Goal: Task Accomplishment & Management: Manage account settings

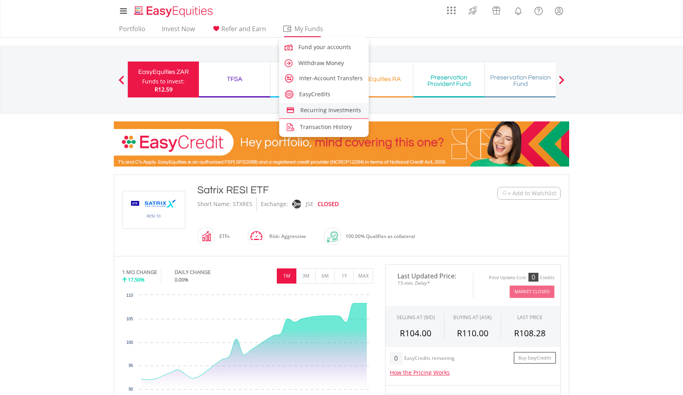
click at [327, 108] on span "Recurring Investments" at bounding box center [330, 110] width 61 height 8
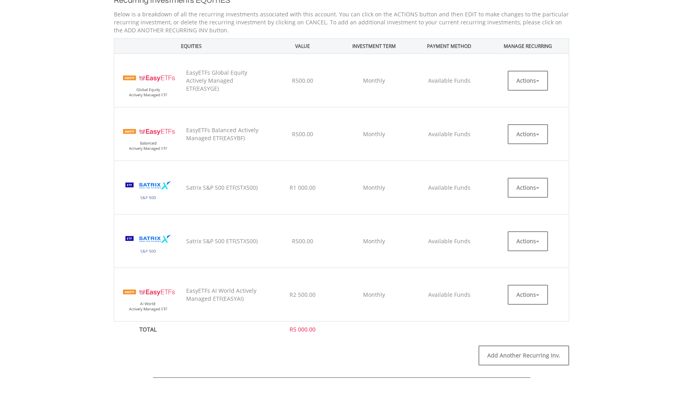
scroll to position [200, 0]
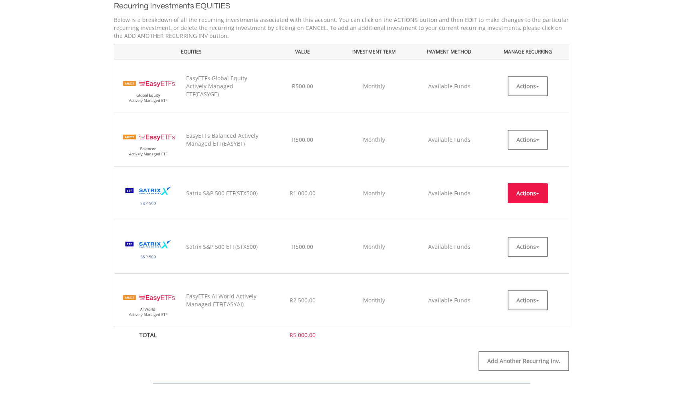
click at [532, 194] on button "Actions" at bounding box center [527, 193] width 40 height 20
click at [517, 210] on link "EDIT" at bounding box center [527, 211] width 40 height 10
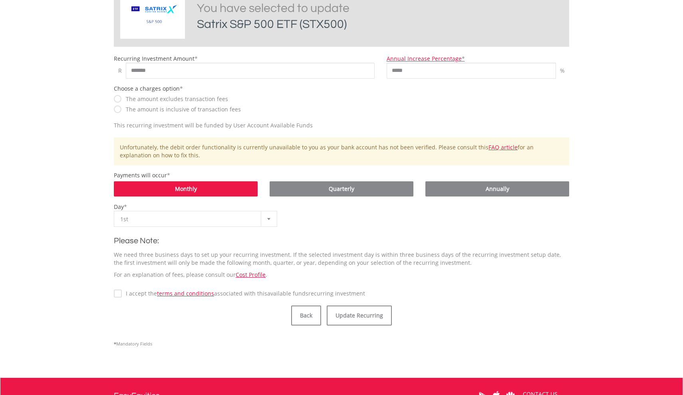
scroll to position [225, 0]
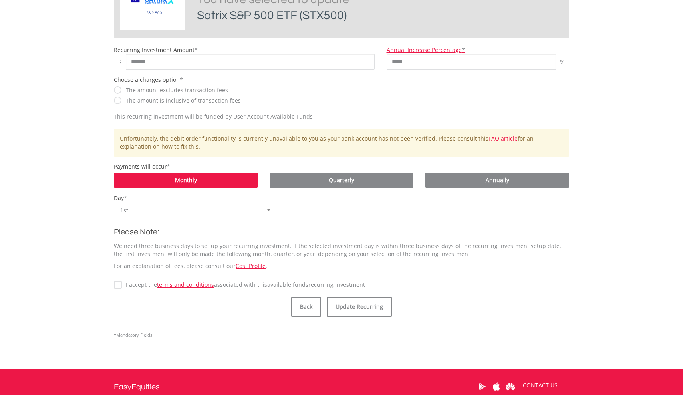
click at [122, 284] on label "I accept the terms and conditions associated with this Available Funds recurrin…" at bounding box center [243, 285] width 243 height 8
click at [358, 305] on button "Update Recurring" at bounding box center [358, 307] width 65 height 20
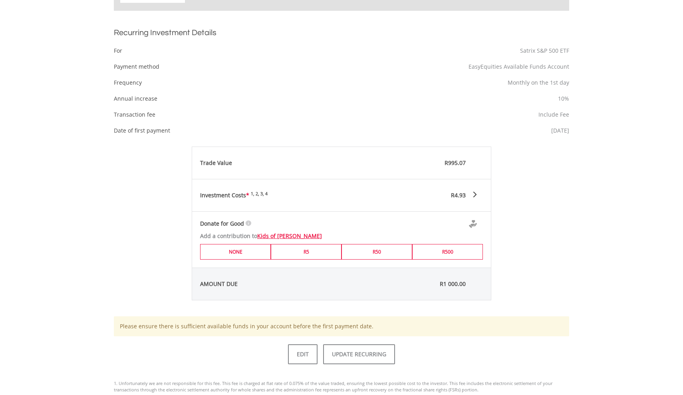
scroll to position [293, 0]
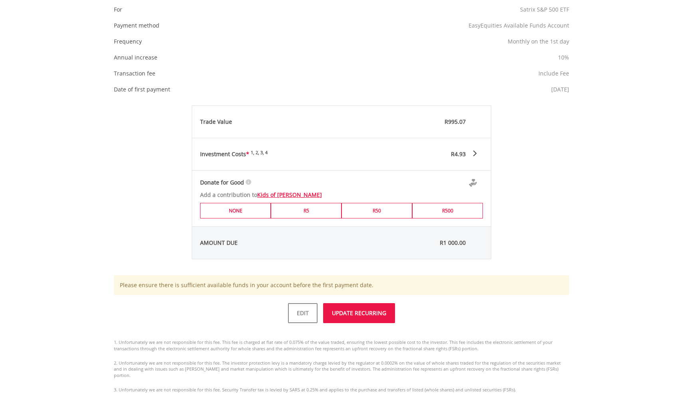
click at [354, 312] on button "UPDATE RECURRING" at bounding box center [359, 313] width 72 height 20
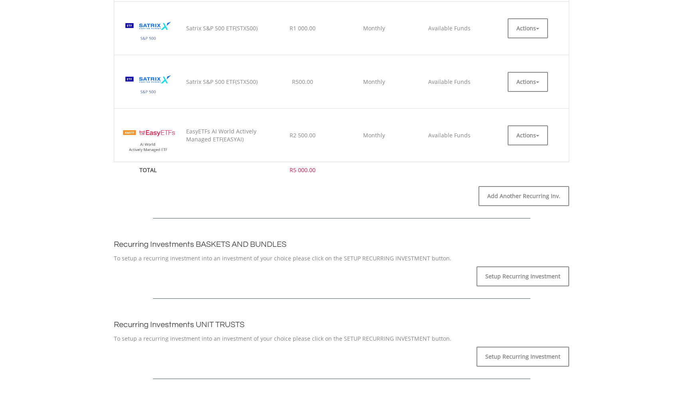
scroll to position [394, 0]
click at [501, 275] on link "Setup Recurring Investment" at bounding box center [522, 276] width 93 height 20
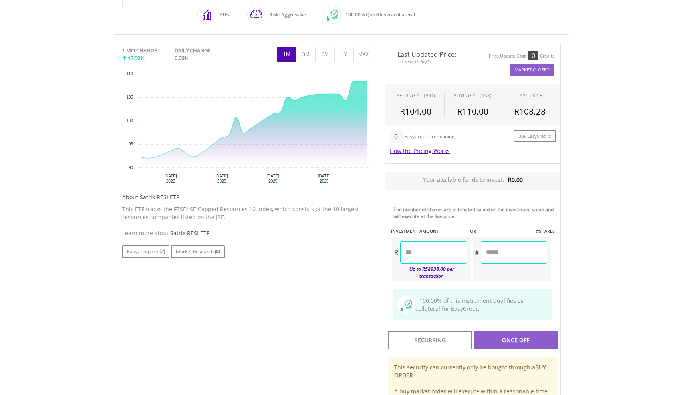
scroll to position [225, 0]
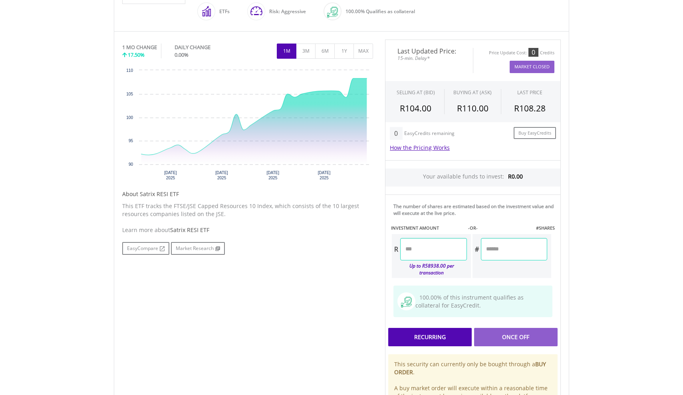
click at [424, 335] on div "Recurring" at bounding box center [429, 337] width 83 height 18
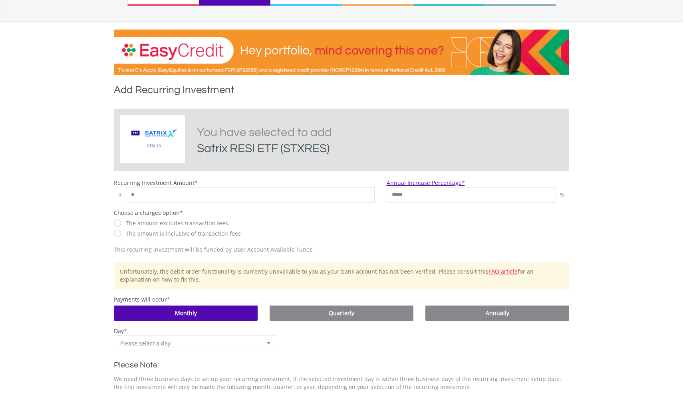
scroll to position [106, 0]
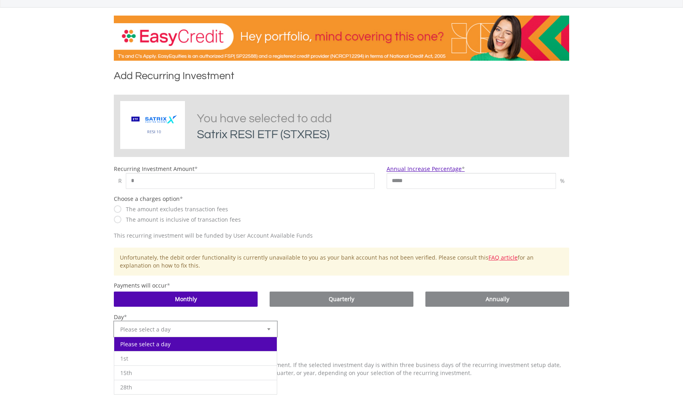
click at [224, 326] on span "Please select a day" at bounding box center [189, 329] width 138 height 16
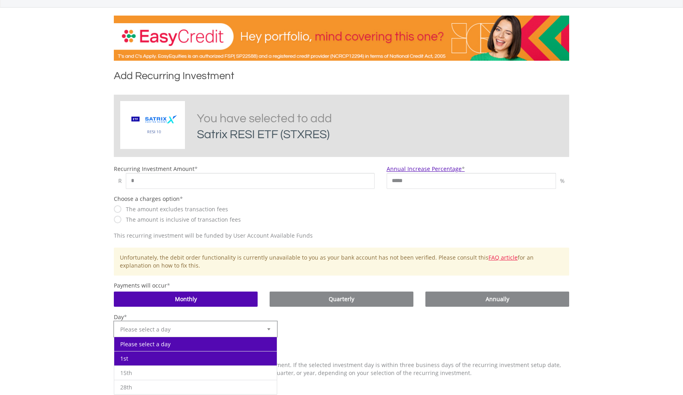
click at [168, 356] on li "1st" at bounding box center [195, 358] width 162 height 14
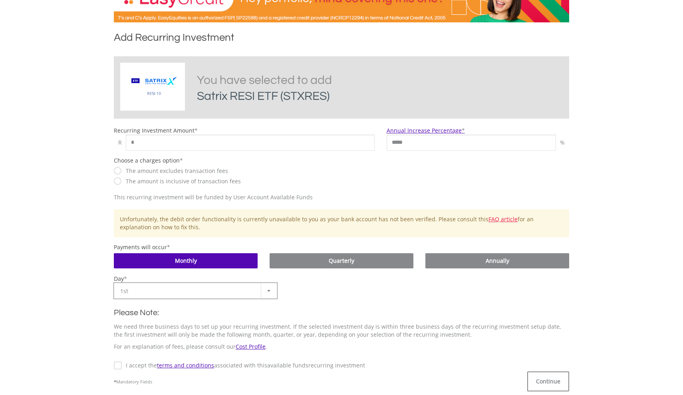
scroll to position [192, 0]
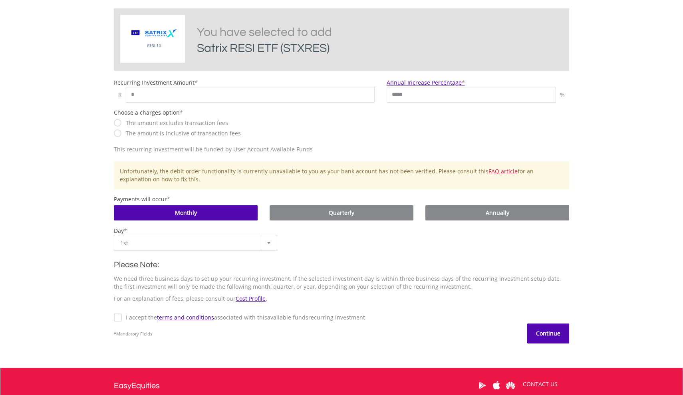
click at [541, 331] on button "Continue" at bounding box center [548, 333] width 42 height 20
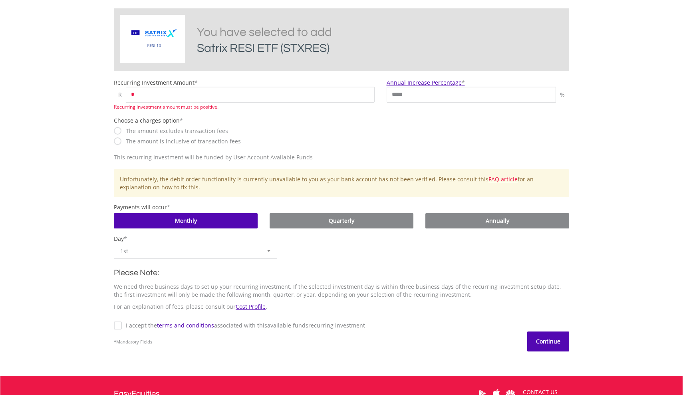
click at [541, 342] on button "Continue" at bounding box center [548, 341] width 42 height 20
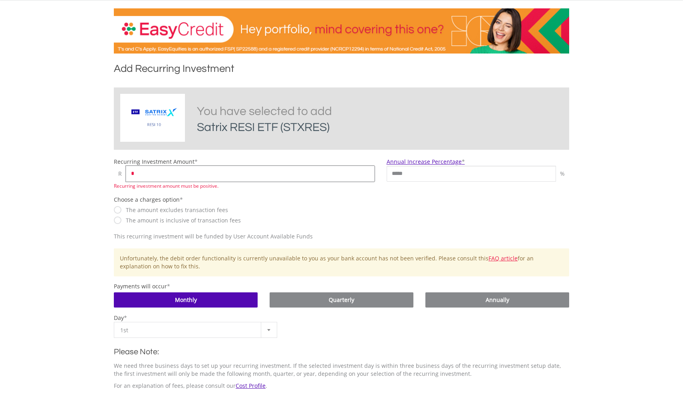
scroll to position [110, 0]
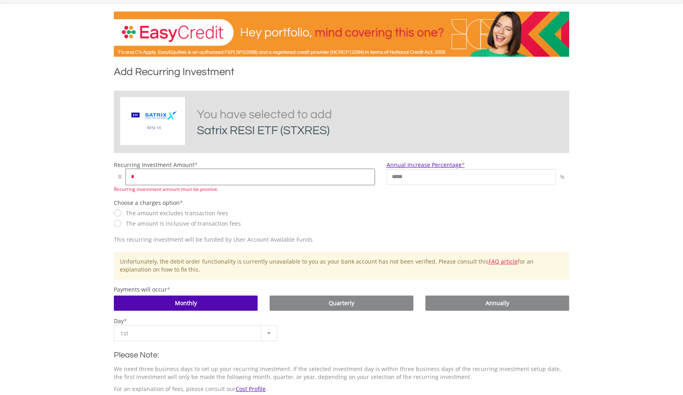
click at [174, 178] on input "*" at bounding box center [250, 177] width 249 height 16
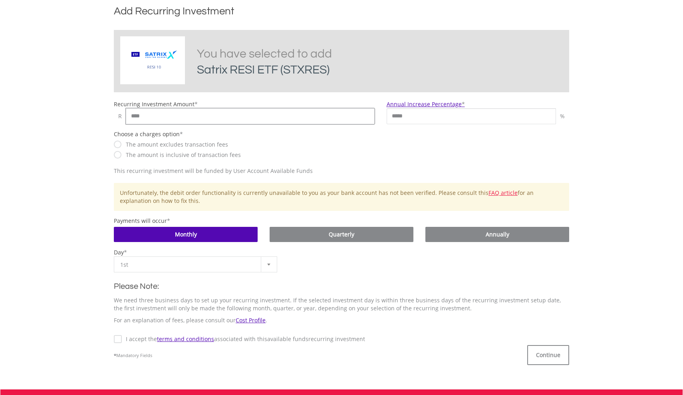
scroll to position [174, 0]
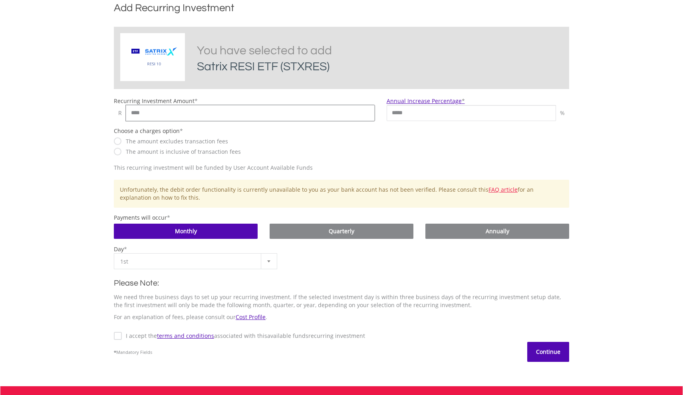
type input "****"
click at [544, 350] on button "Continue" at bounding box center [548, 352] width 42 height 20
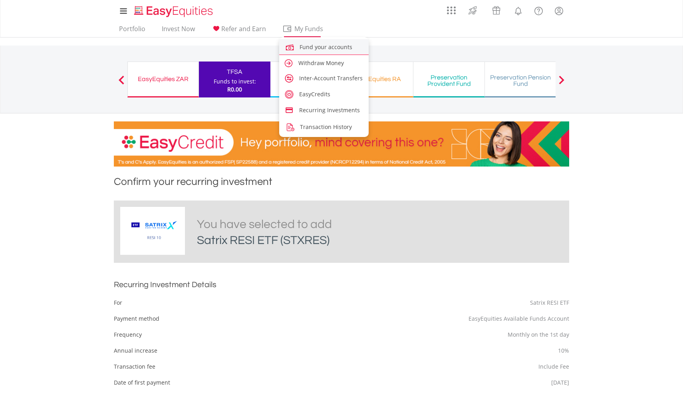
click at [312, 45] on span "Fund your accounts" at bounding box center [325, 47] width 53 height 8
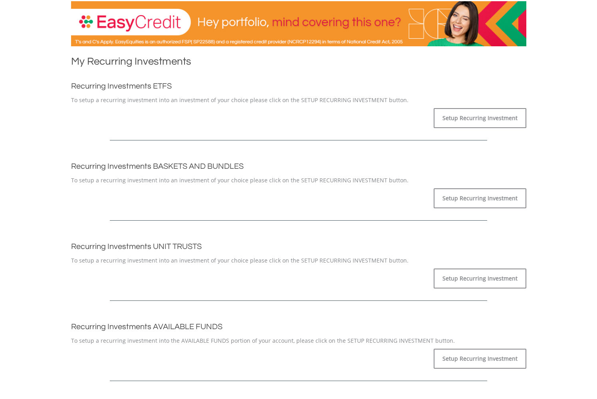
scroll to position [119, 0]
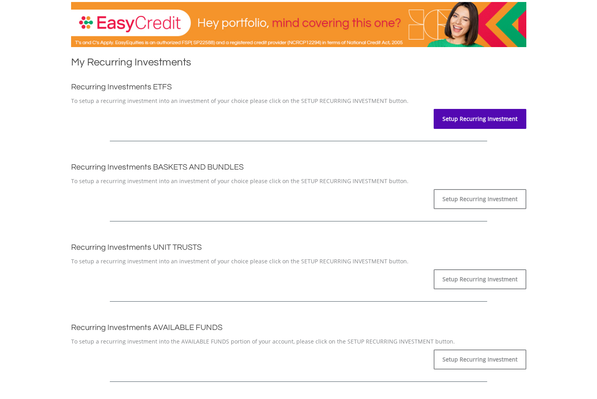
click at [479, 119] on link "Setup Recurring Investment" at bounding box center [479, 119] width 93 height 20
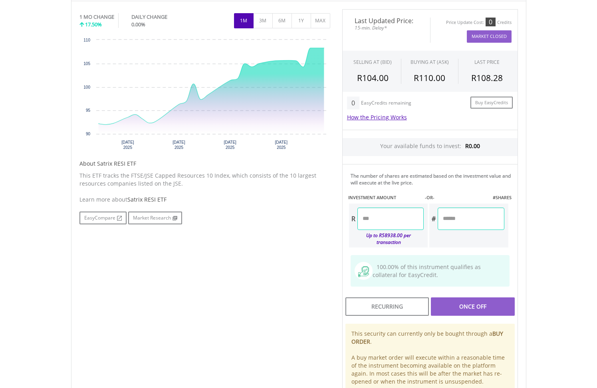
scroll to position [259, 0]
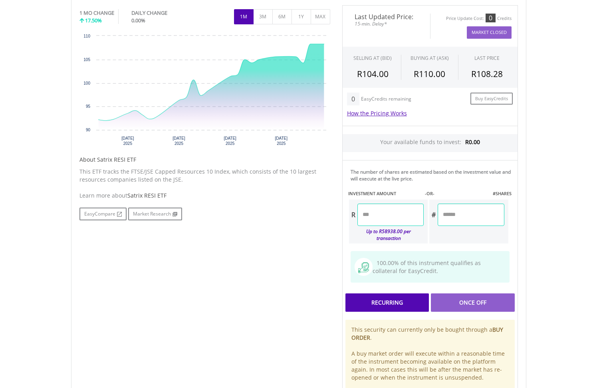
click at [377, 301] on div "Recurring" at bounding box center [386, 302] width 83 height 18
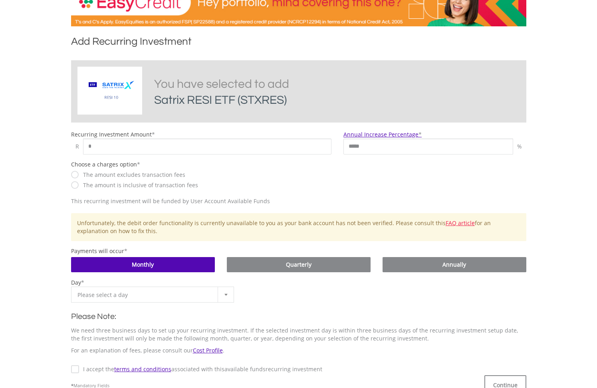
scroll to position [143, 0]
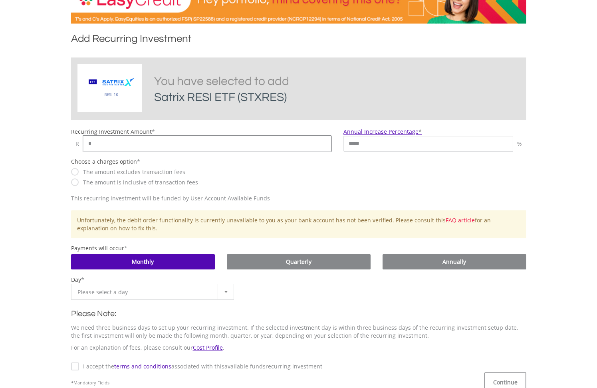
click at [112, 140] on input "*" at bounding box center [207, 144] width 249 height 16
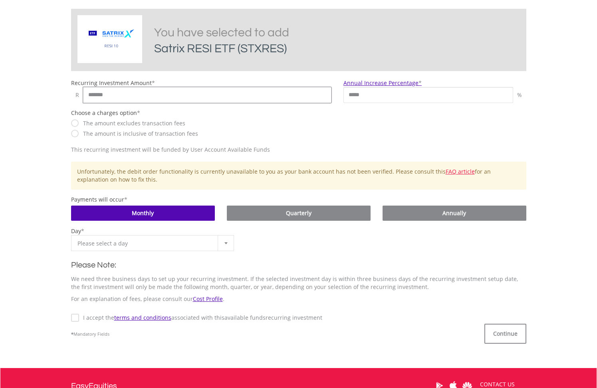
scroll to position [192, 0]
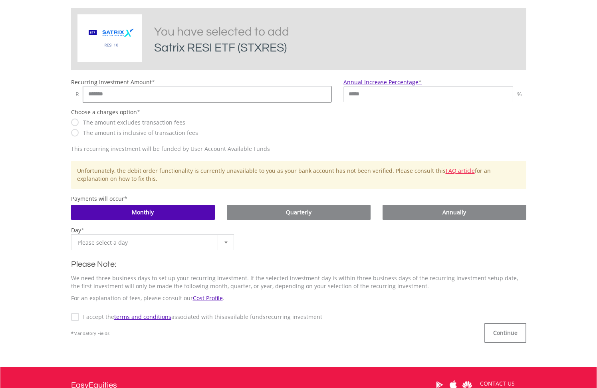
type input "*******"
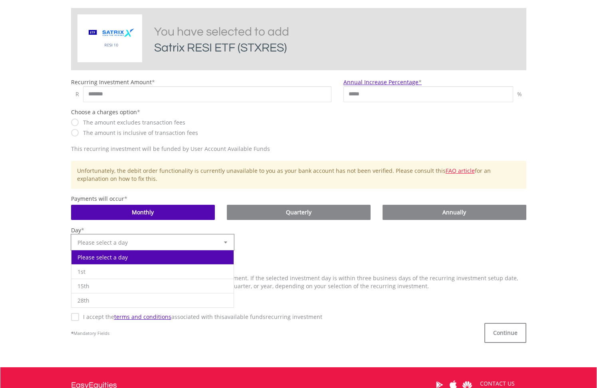
click at [210, 243] on span "Please select a day" at bounding box center [146, 243] width 138 height 16
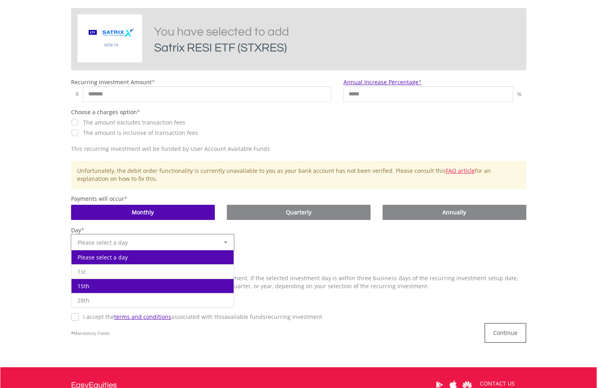
click at [103, 286] on li "15th" at bounding box center [152, 286] width 162 height 14
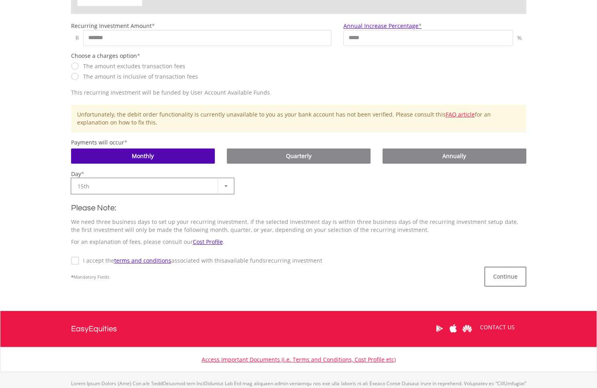
scroll to position [249, 0]
click at [501, 274] on button "Continue" at bounding box center [505, 277] width 42 height 20
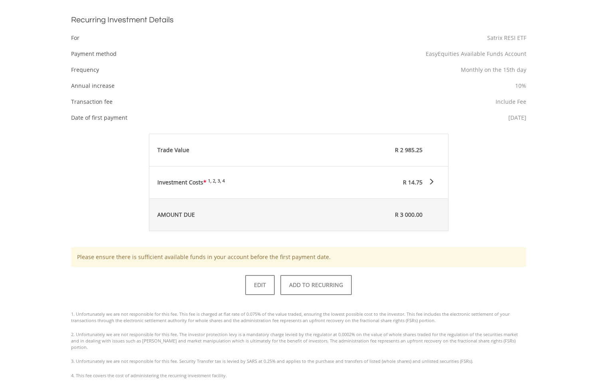
scroll to position [267, 0]
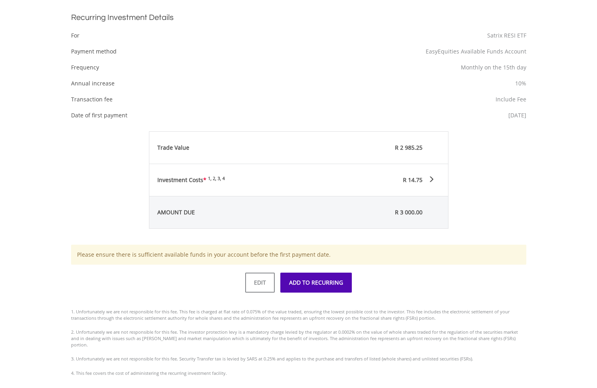
click at [310, 281] on button "ADD TO RECURRING" at bounding box center [315, 283] width 71 height 20
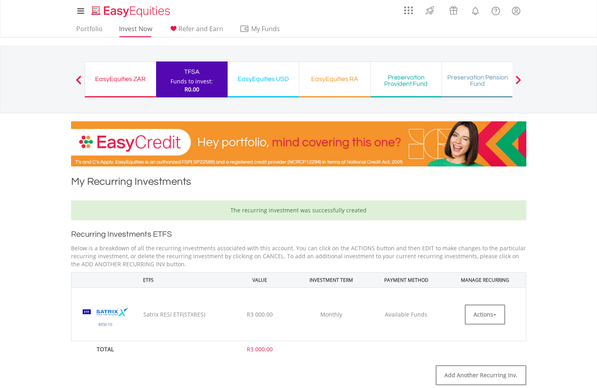
click at [128, 31] on link "Invest Now" at bounding box center [136, 31] width 40 height 12
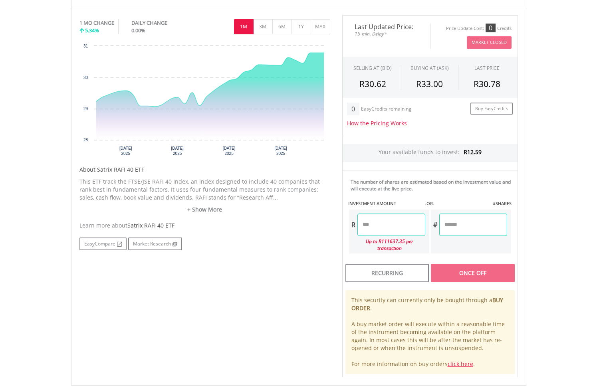
scroll to position [263, 0]
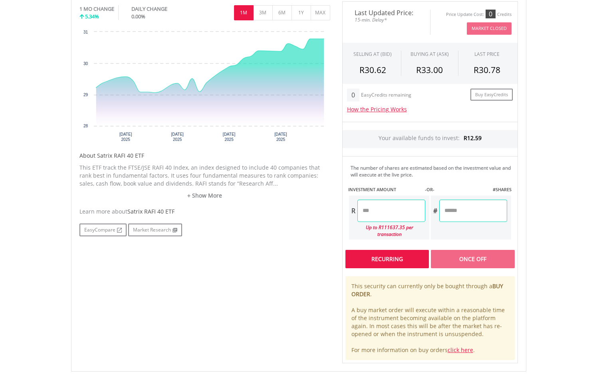
click at [372, 255] on div "Recurring" at bounding box center [386, 259] width 83 height 18
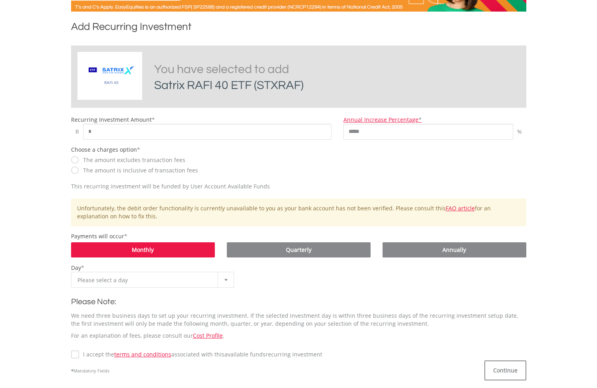
scroll to position [155, 0]
click at [111, 129] on input "*" at bounding box center [207, 131] width 249 height 16
type input "*******"
click at [135, 247] on span "Monthly" at bounding box center [143, 249] width 22 height 8
click at [142, 277] on span "Please select a day" at bounding box center [146, 280] width 138 height 16
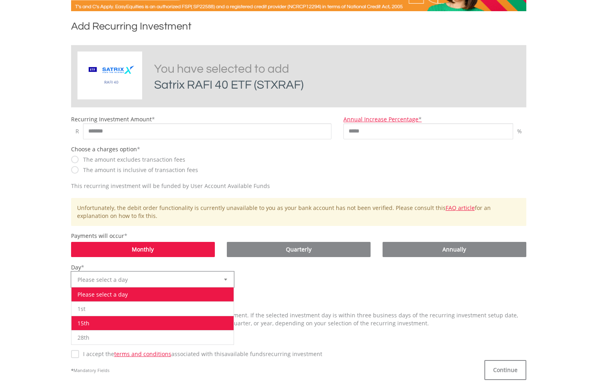
click at [101, 319] on li "15th" at bounding box center [152, 323] width 162 height 14
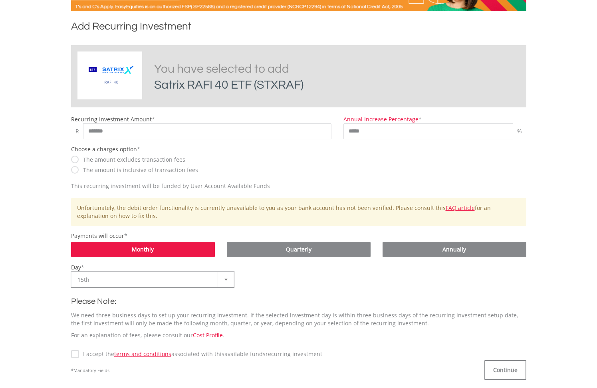
click at [79, 350] on label "I accept the terms and conditions associated with this Available Funds recurrin…" at bounding box center [200, 354] width 243 height 8
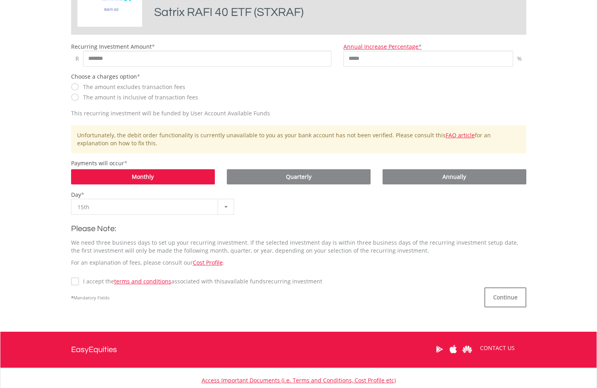
scroll to position [228, 0]
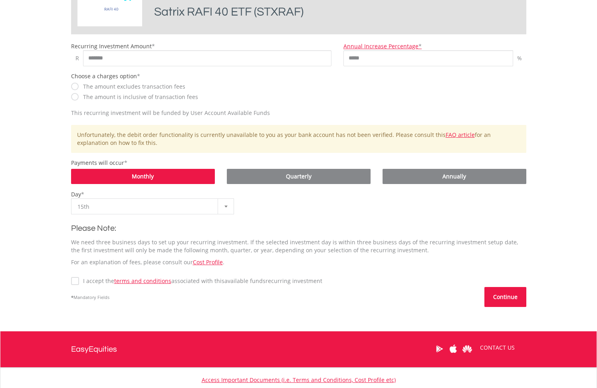
click at [501, 297] on button "Continue" at bounding box center [505, 297] width 42 height 20
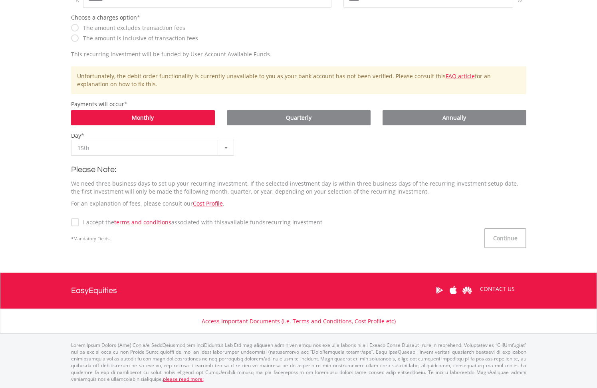
scroll to position [287, 0]
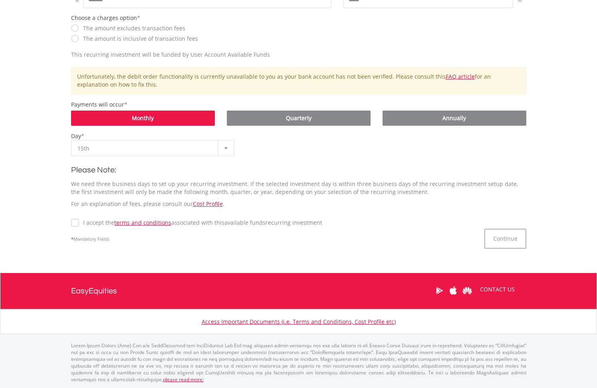
click at [354, 253] on div "Add Recurring Investment Satrix RAFI 40 ETF You have selected to add Satrix RAF…" at bounding box center [298, 72] width 467 height 369
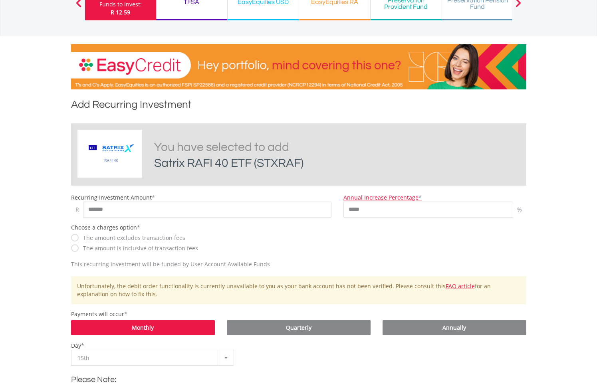
scroll to position [0, 0]
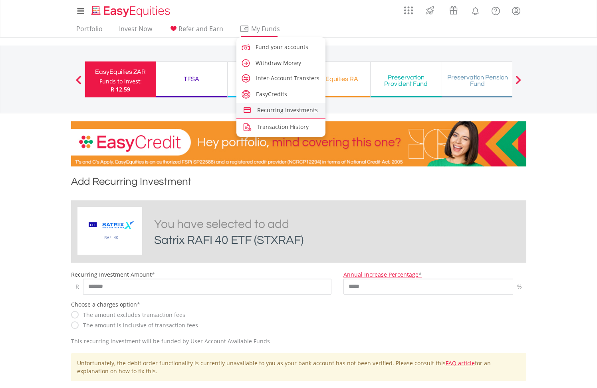
click at [266, 110] on span "Recurring Investments" at bounding box center [287, 110] width 61 height 8
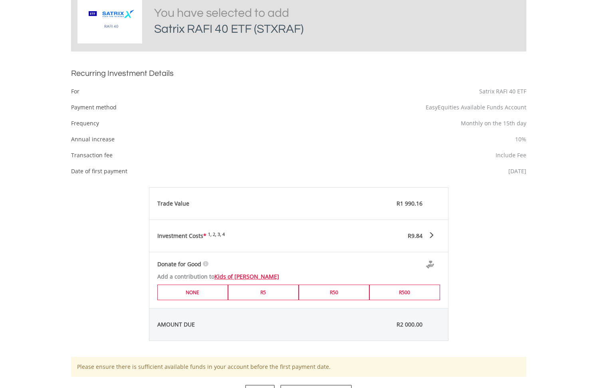
scroll to position [219, 0]
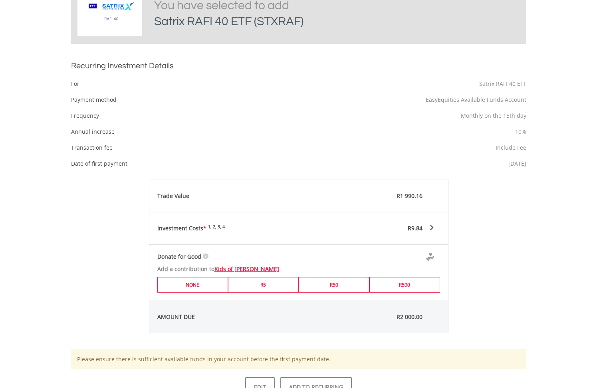
click at [431, 226] on span at bounding box center [431, 228] width 6 height 6
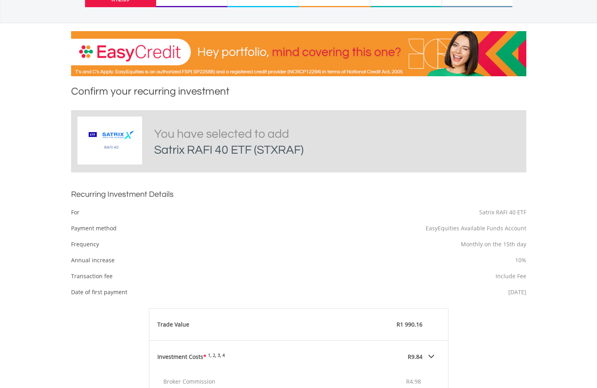
scroll to position [88, 0]
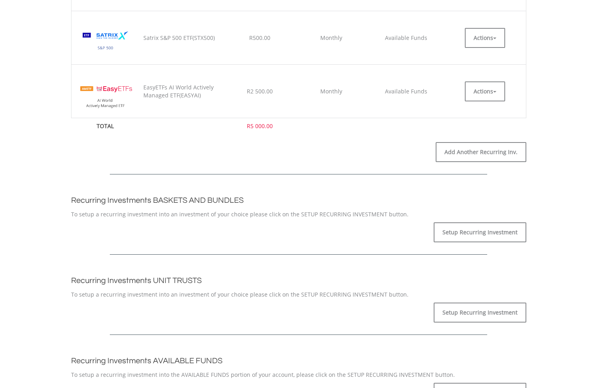
scroll to position [407, 0]
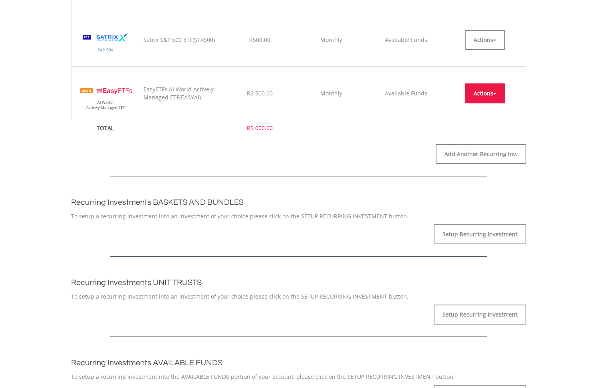
click at [494, 93] on span "button" at bounding box center [494, 94] width 3 height 2
click at [368, 161] on div at bounding box center [298, 166] width 467 height 44
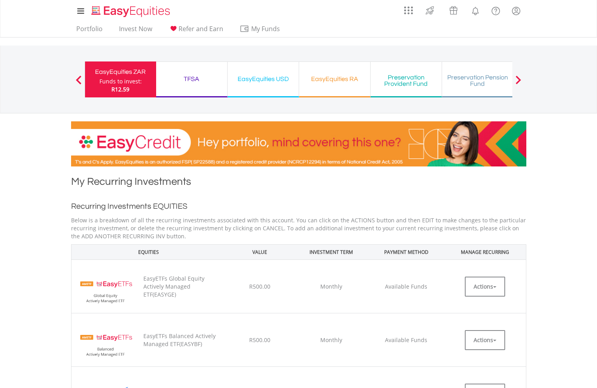
scroll to position [0, 0]
click at [191, 77] on div "TFSA" at bounding box center [191, 78] width 61 height 11
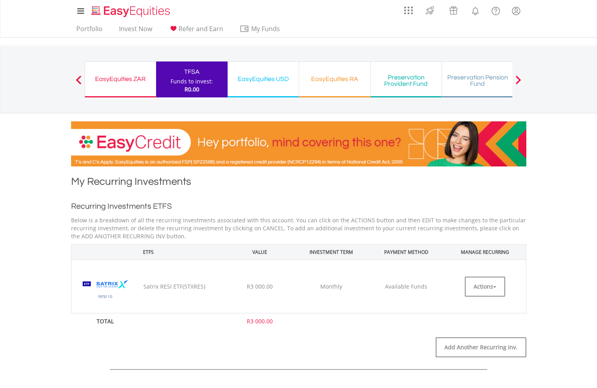
click at [125, 79] on div "EasyEquities ZAR" at bounding box center [120, 78] width 61 height 11
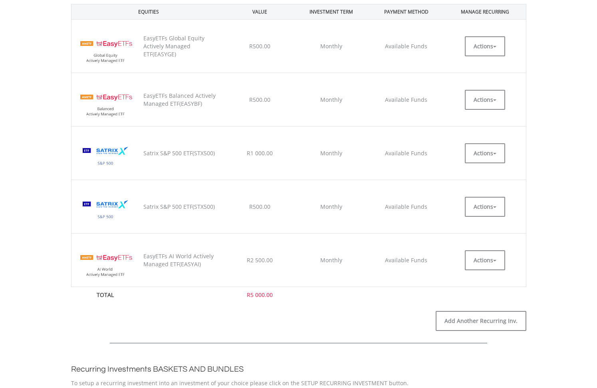
scroll to position [240, 0]
click at [493, 207] on button "Actions" at bounding box center [485, 207] width 40 height 20
click at [473, 225] on link "EDIT" at bounding box center [485, 225] width 40 height 10
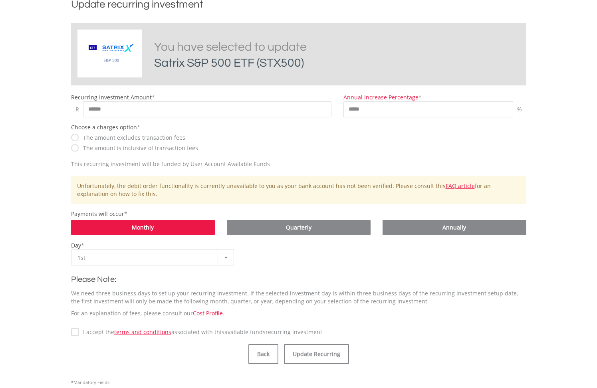
scroll to position [178, 0]
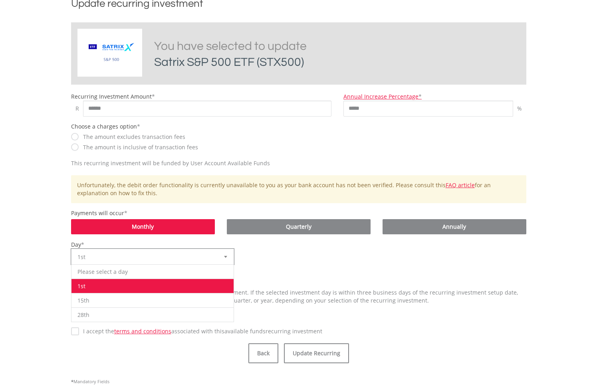
click at [226, 253] on div at bounding box center [226, 256] width 16 height 15
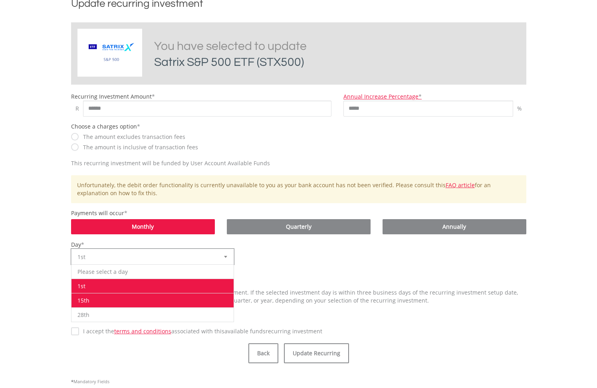
click at [101, 297] on li "15th" at bounding box center [152, 300] width 162 height 14
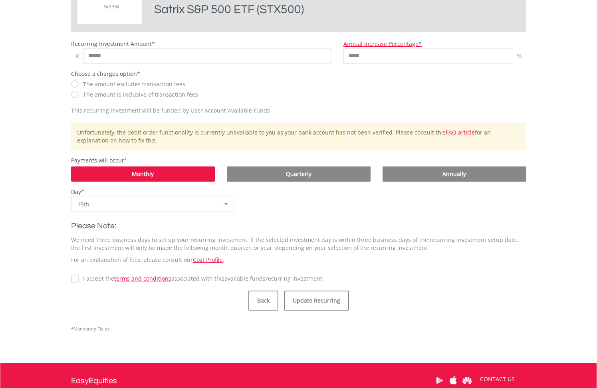
scroll to position [231, 0]
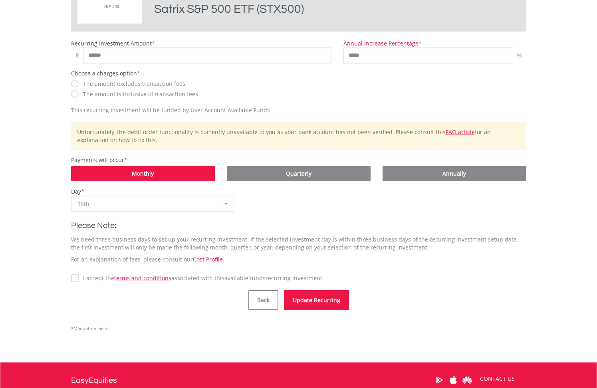
click at [309, 302] on button "Update Recurring" at bounding box center [316, 300] width 65 height 20
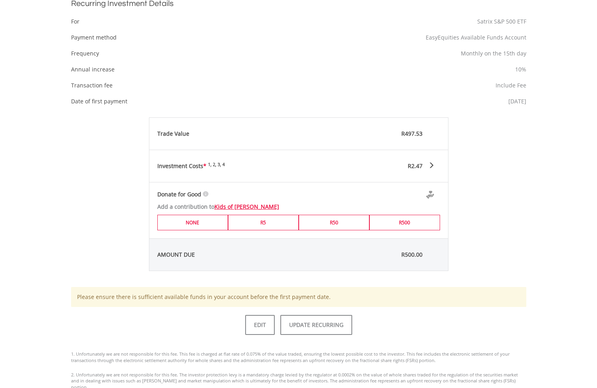
scroll to position [320, 0]
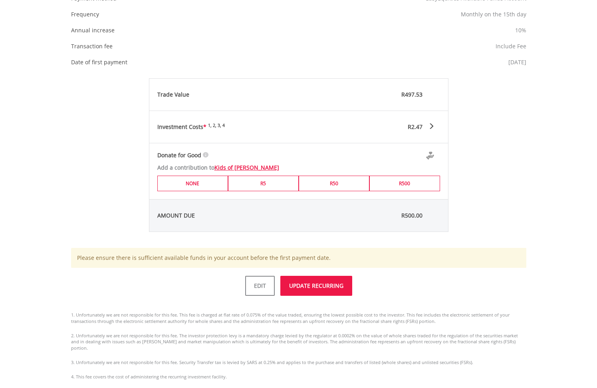
click at [306, 285] on button "UPDATE RECURRING" at bounding box center [316, 286] width 72 height 20
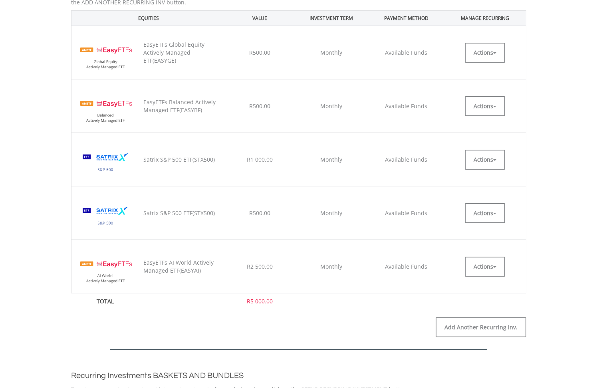
scroll to position [263, 0]
click at [489, 214] on button "Actions" at bounding box center [485, 212] width 40 height 20
click at [478, 230] on link "EDIT" at bounding box center [485, 230] width 40 height 10
click at [493, 159] on button "Actions" at bounding box center [485, 159] width 40 height 20
click at [479, 175] on link "EDIT" at bounding box center [485, 177] width 40 height 10
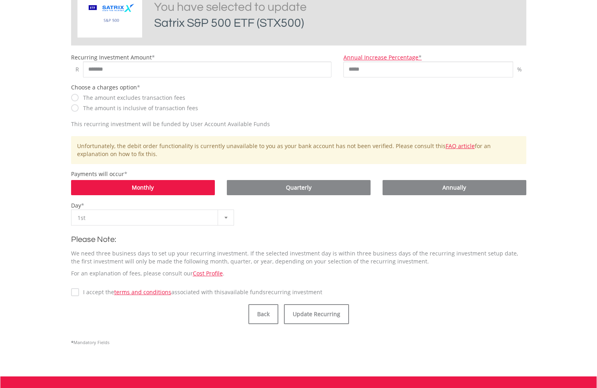
scroll to position [221, 0]
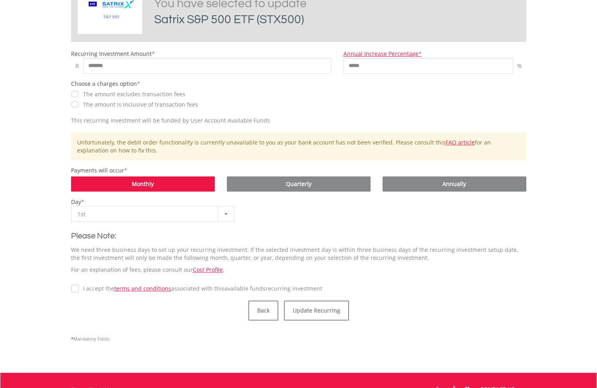
click at [227, 212] on div at bounding box center [226, 213] width 16 height 15
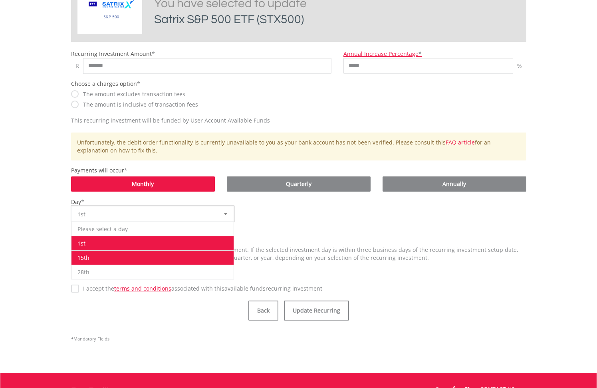
click at [118, 259] on li "15th" at bounding box center [152, 257] width 162 height 14
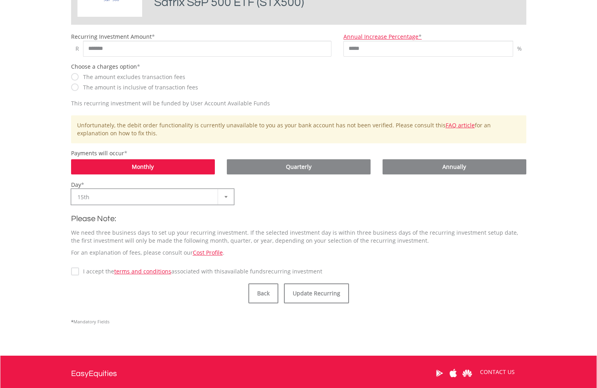
scroll to position [243, 0]
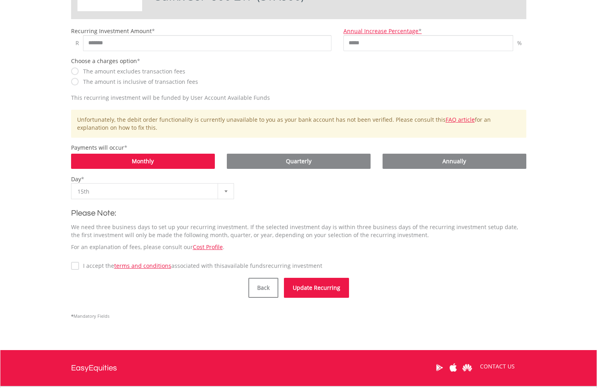
click at [312, 287] on button "Update Recurring" at bounding box center [316, 288] width 65 height 20
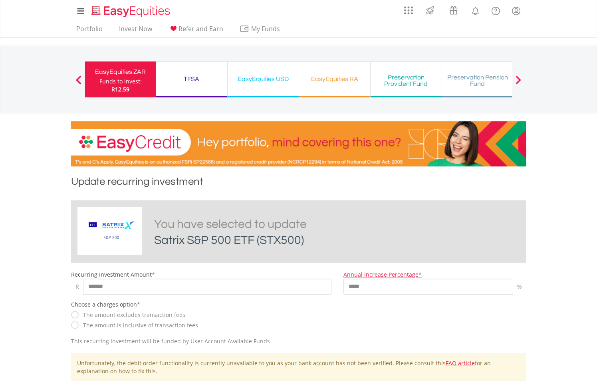
scroll to position [0, 0]
click at [188, 75] on div "TFSA" at bounding box center [191, 78] width 61 height 11
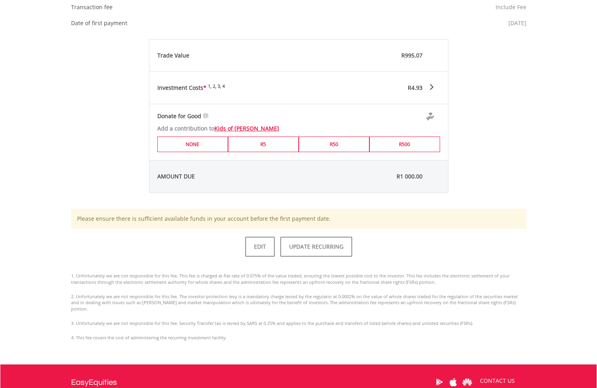
scroll to position [362, 0]
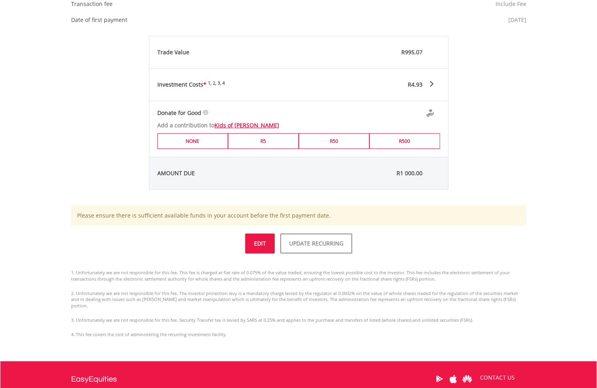
click at [256, 241] on link "EDIT" at bounding box center [260, 243] width 30 height 20
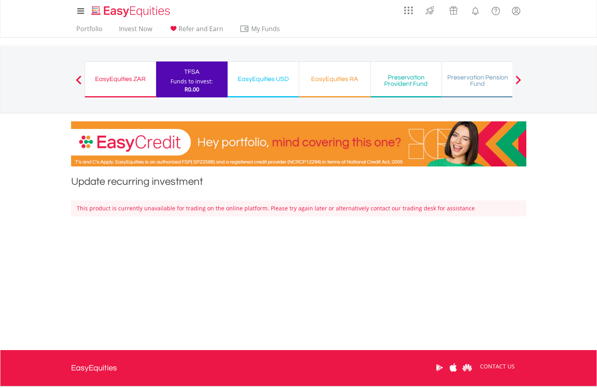
click at [518, 81] on span at bounding box center [518, 79] width 6 height 9
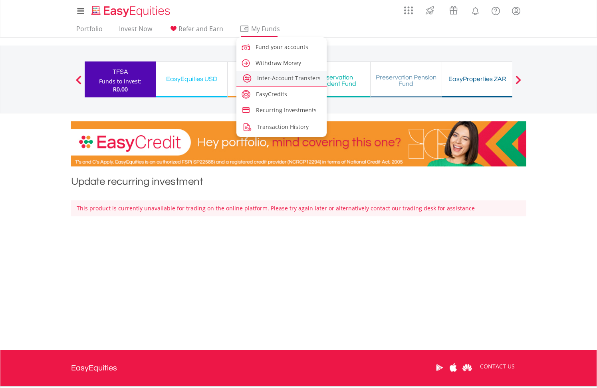
click at [262, 79] on span "Inter-Account Transfers" at bounding box center [288, 78] width 63 height 8
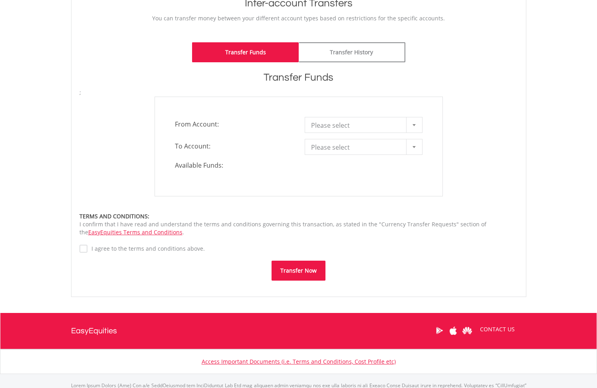
scroll to position [180, 0]
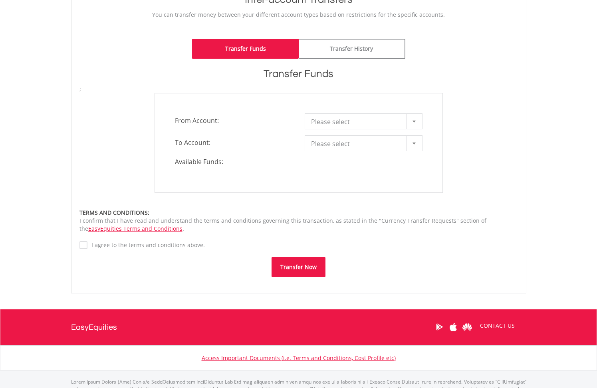
click at [416, 122] on div at bounding box center [414, 121] width 16 height 15
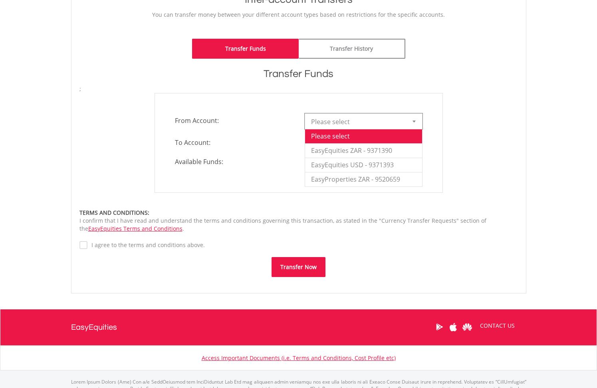
click at [120, 109] on div "**********" at bounding box center [298, 143] width 450 height 100
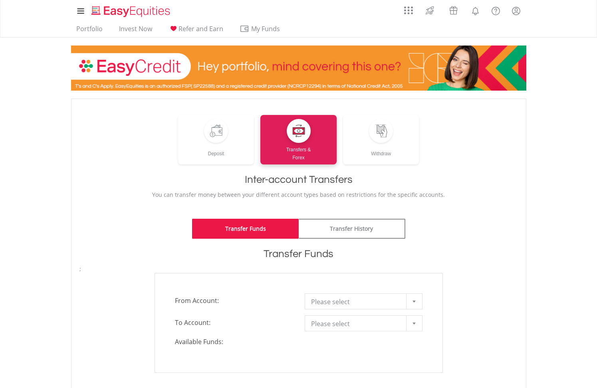
scroll to position [0, 0]
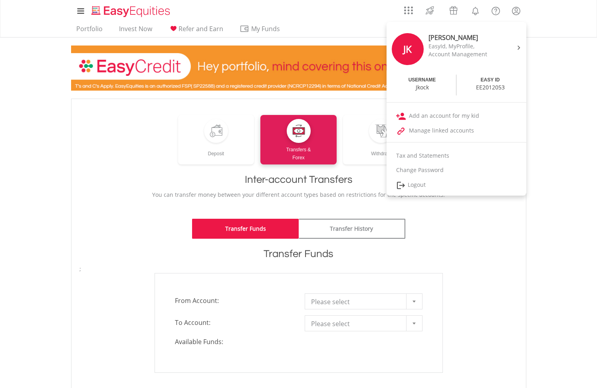
click at [415, 184] on link "Logout" at bounding box center [456, 185] width 140 height 16
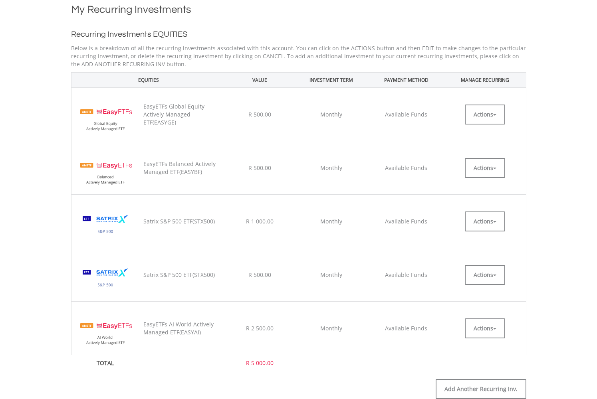
scroll to position [170, 0]
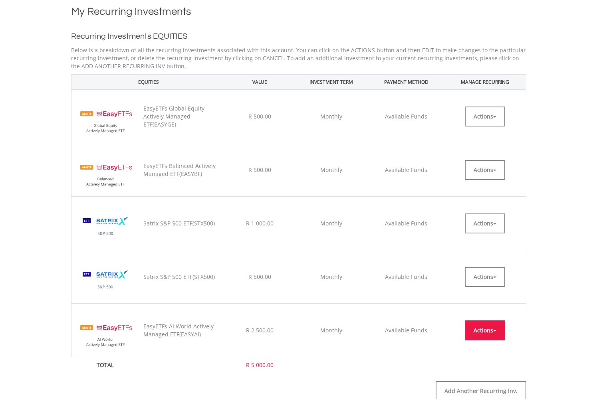
click at [497, 328] on button "Actions" at bounding box center [485, 331] width 40 height 20
click at [476, 347] on link "EDIT" at bounding box center [485, 348] width 40 height 10
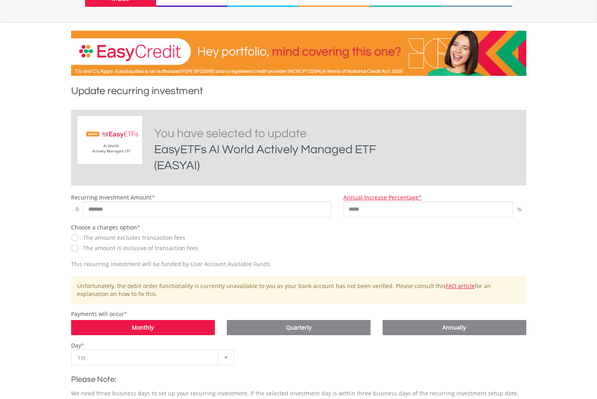
scroll to position [96, 0]
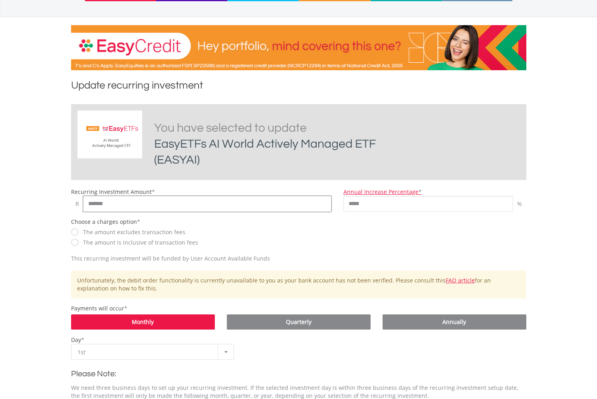
click at [91, 204] on input "*******" at bounding box center [207, 204] width 249 height 16
type input "*******"
click at [243, 245] on div "The amount is inclusive of transaction fees" at bounding box center [201, 242] width 261 height 8
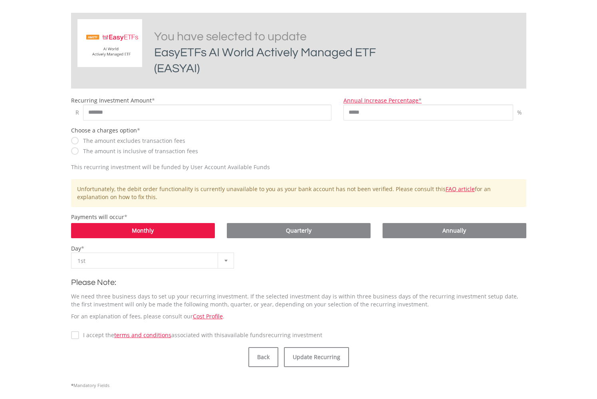
scroll to position [187, 0]
click at [226, 263] on div at bounding box center [226, 260] width 16 height 15
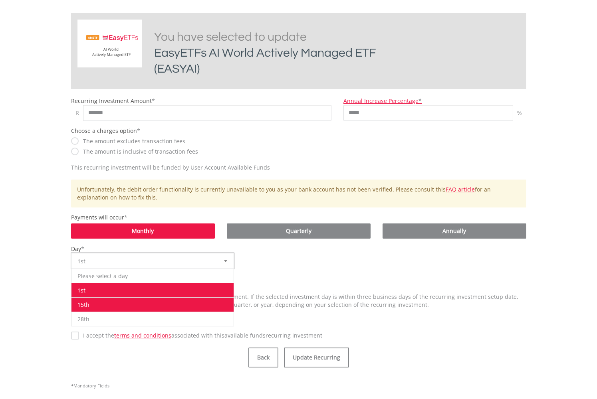
click at [107, 305] on li "15th" at bounding box center [152, 304] width 162 height 14
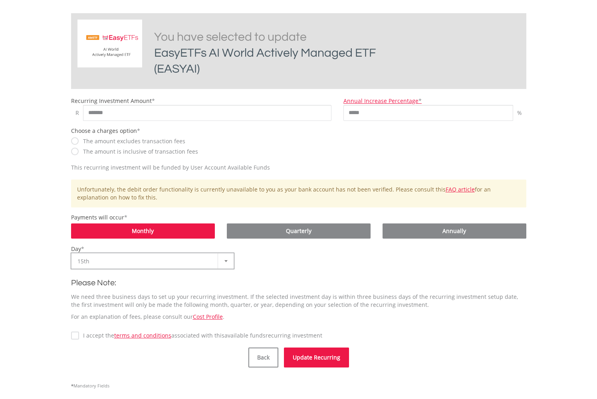
click at [306, 356] on button "Update Recurring" at bounding box center [316, 358] width 65 height 20
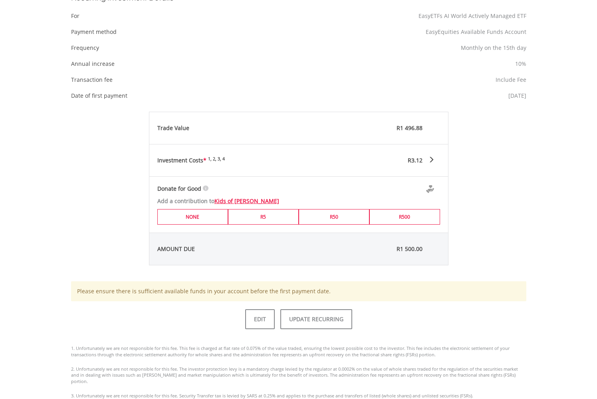
scroll to position [304, 0]
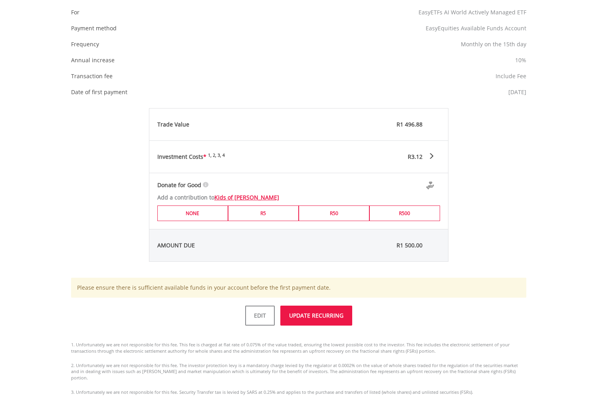
click at [294, 317] on button "UPDATE RECURRING" at bounding box center [316, 316] width 72 height 20
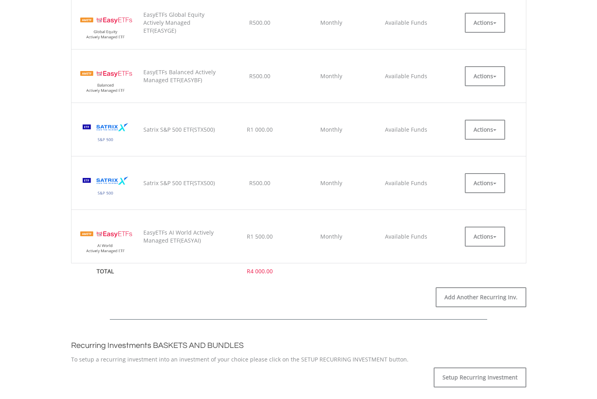
scroll to position [291, 0]
click at [495, 183] on button "Actions" at bounding box center [485, 184] width 40 height 20
click at [477, 201] on link "EDIT" at bounding box center [485, 202] width 40 height 10
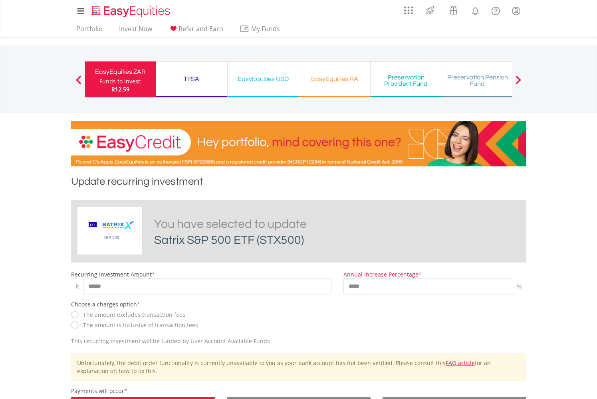
scroll to position [22, 0]
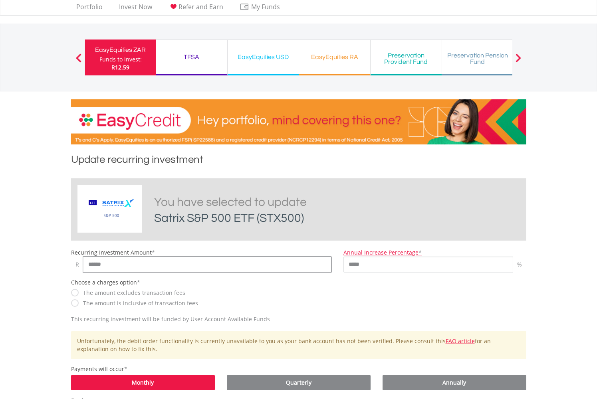
click at [87, 265] on input "******" at bounding box center [207, 265] width 249 height 16
type input "*******"
click at [281, 291] on div "The amount excludes transaction fees" at bounding box center [201, 293] width 261 height 8
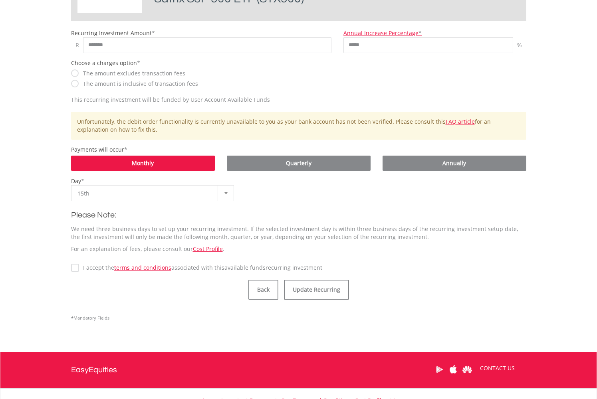
scroll to position [242, 0]
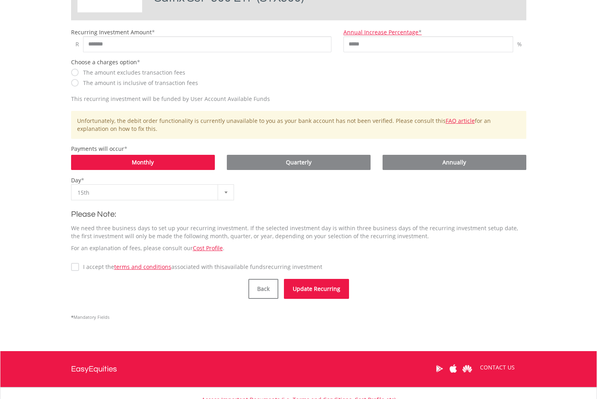
click at [309, 290] on button "Update Recurring" at bounding box center [316, 289] width 65 height 20
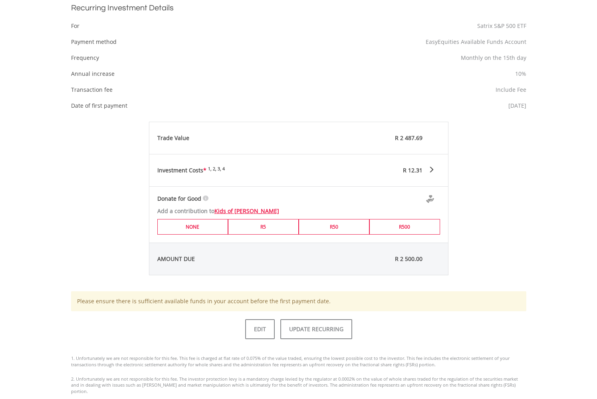
scroll to position [279, 0]
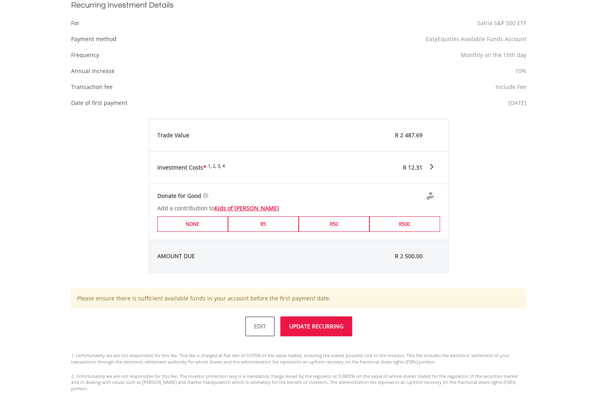
click at [301, 325] on button "UPDATE RECURRING" at bounding box center [316, 327] width 72 height 20
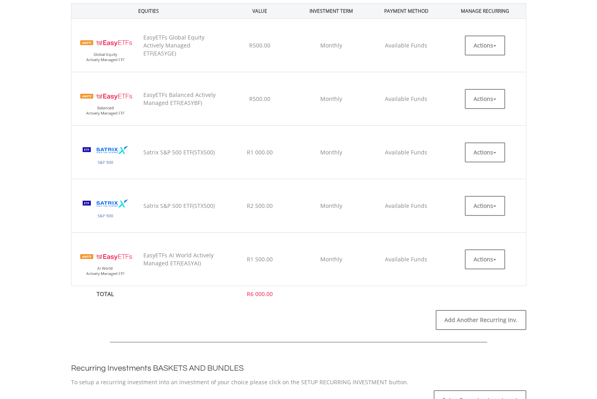
scroll to position [265, 0]
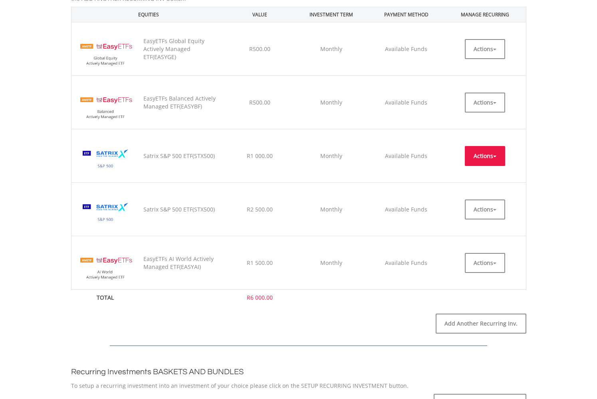
click at [495, 154] on button "Actions" at bounding box center [485, 156] width 40 height 20
click at [476, 173] on link "EDIT" at bounding box center [485, 174] width 40 height 10
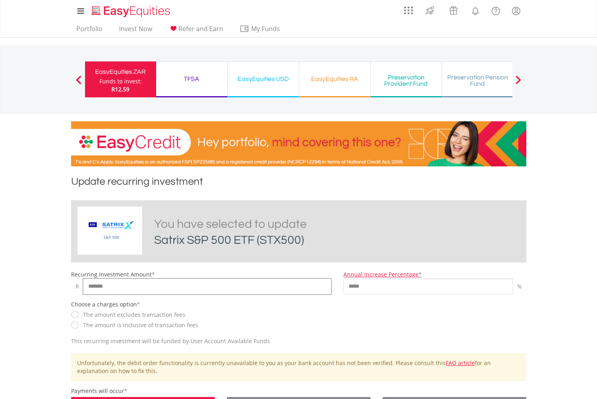
click at [100, 287] on input "*******" at bounding box center [207, 287] width 249 height 16
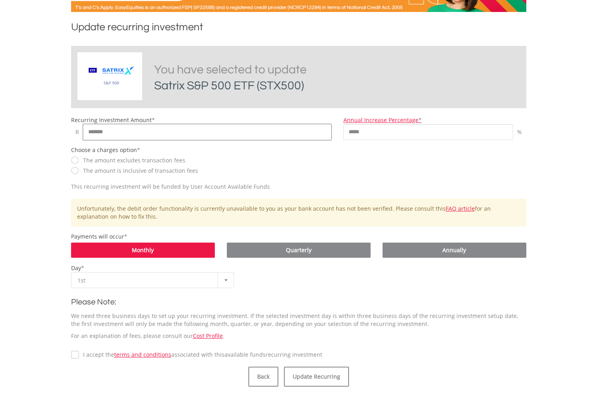
scroll to position [155, 0]
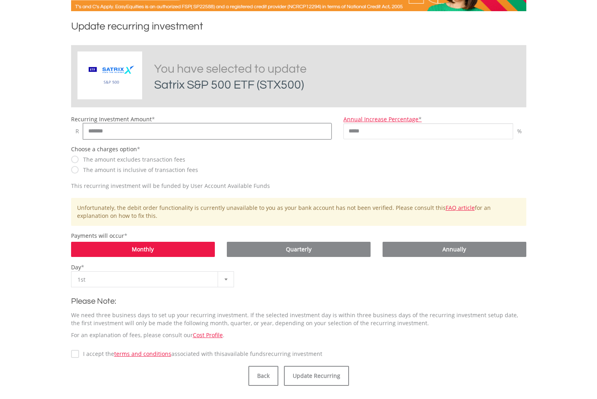
type input "*******"
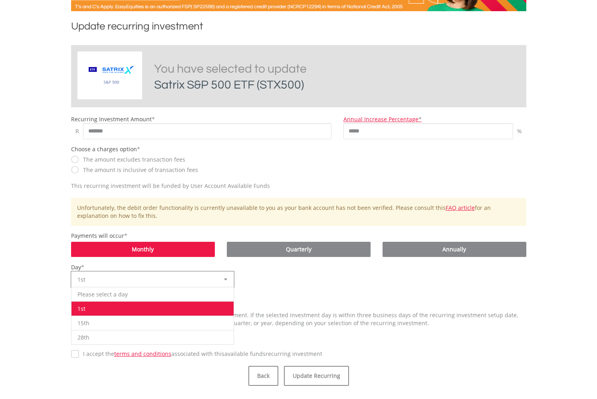
click at [144, 276] on span "1st" at bounding box center [146, 280] width 138 height 16
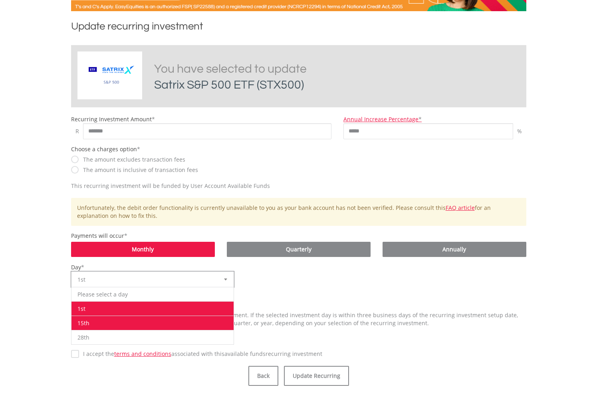
click at [112, 322] on li "15th" at bounding box center [152, 323] width 162 height 14
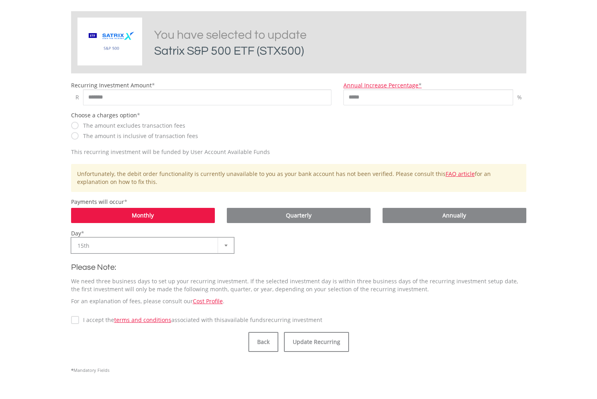
scroll to position [190, 0]
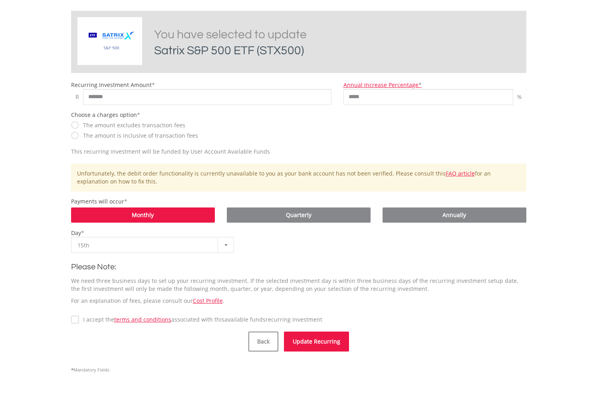
click at [319, 342] on button "Update Recurring" at bounding box center [316, 342] width 65 height 20
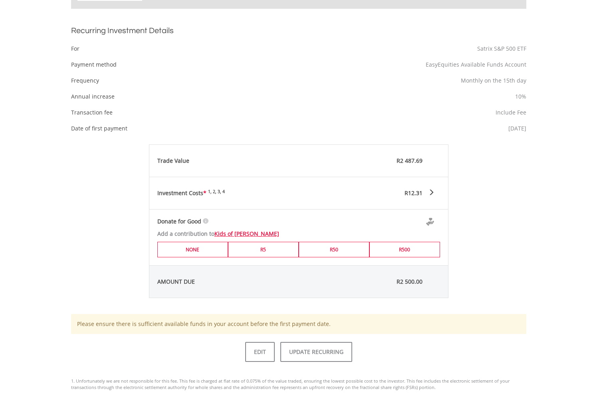
scroll to position [255, 0]
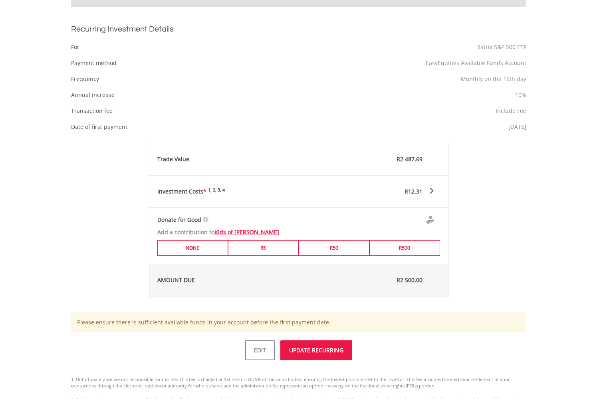
click at [314, 347] on button "UPDATE RECURRING" at bounding box center [316, 350] width 72 height 20
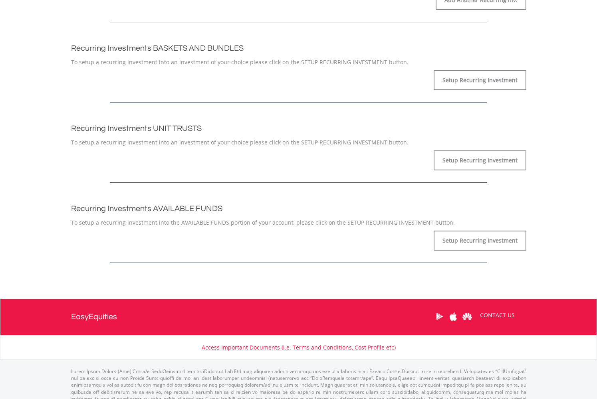
scroll to position [591, 0]
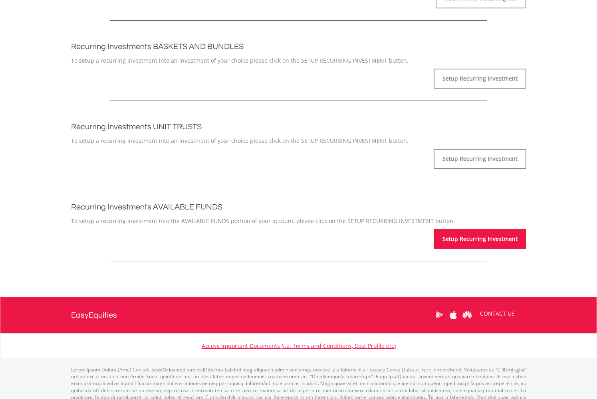
click at [461, 238] on link "Setup Recurring Investment" at bounding box center [479, 239] width 93 height 20
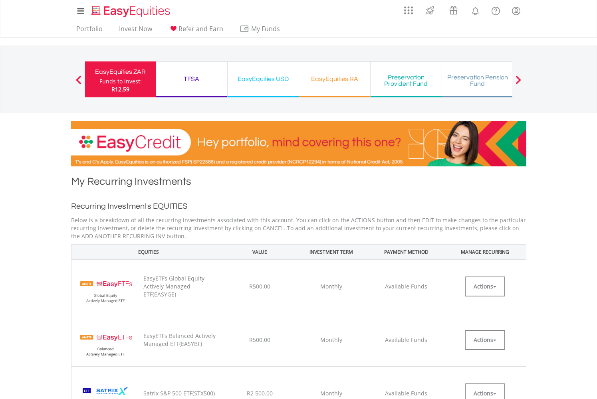
click at [193, 79] on div "TFSA" at bounding box center [191, 78] width 61 height 11
